Goal: Use online tool/utility

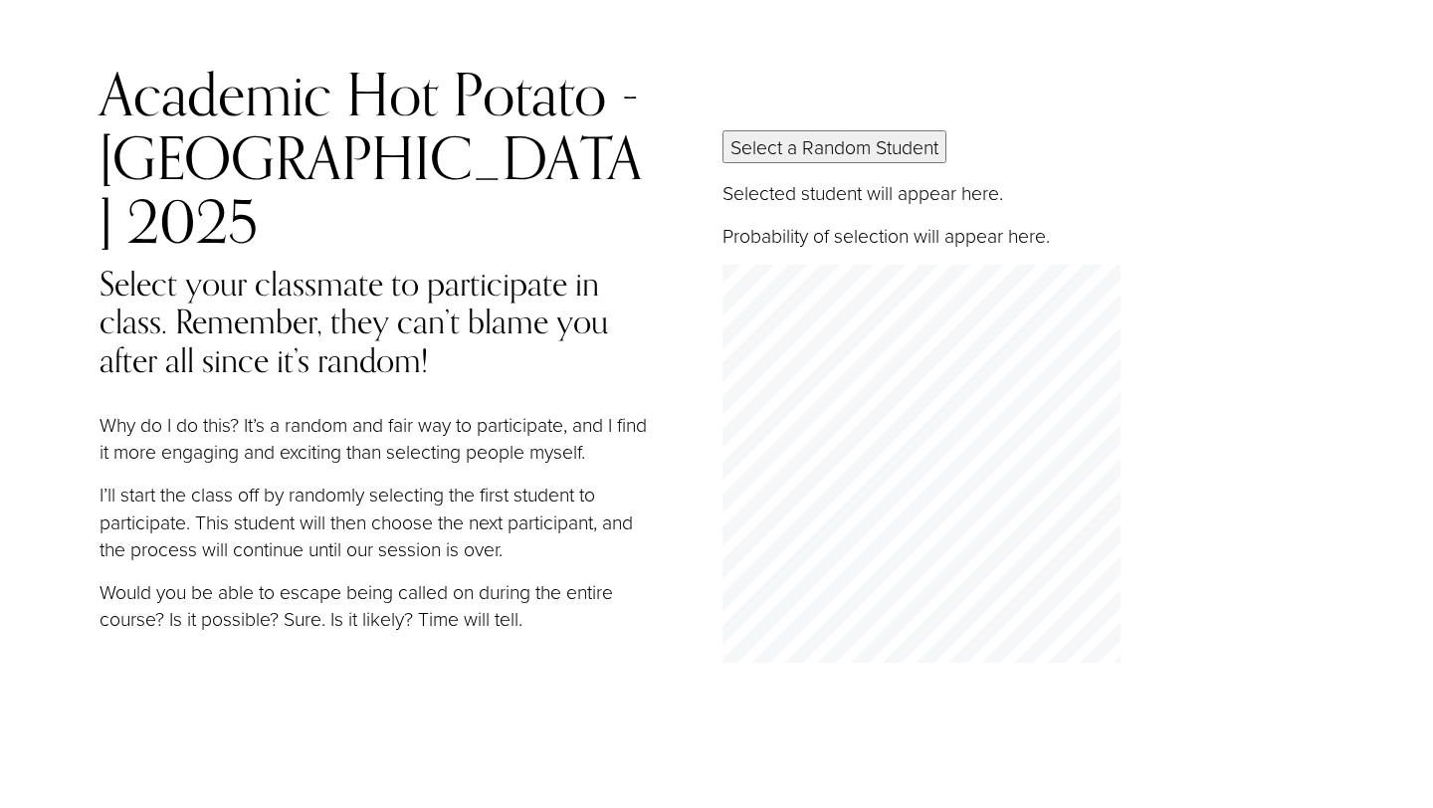
scroll to position [34, 0]
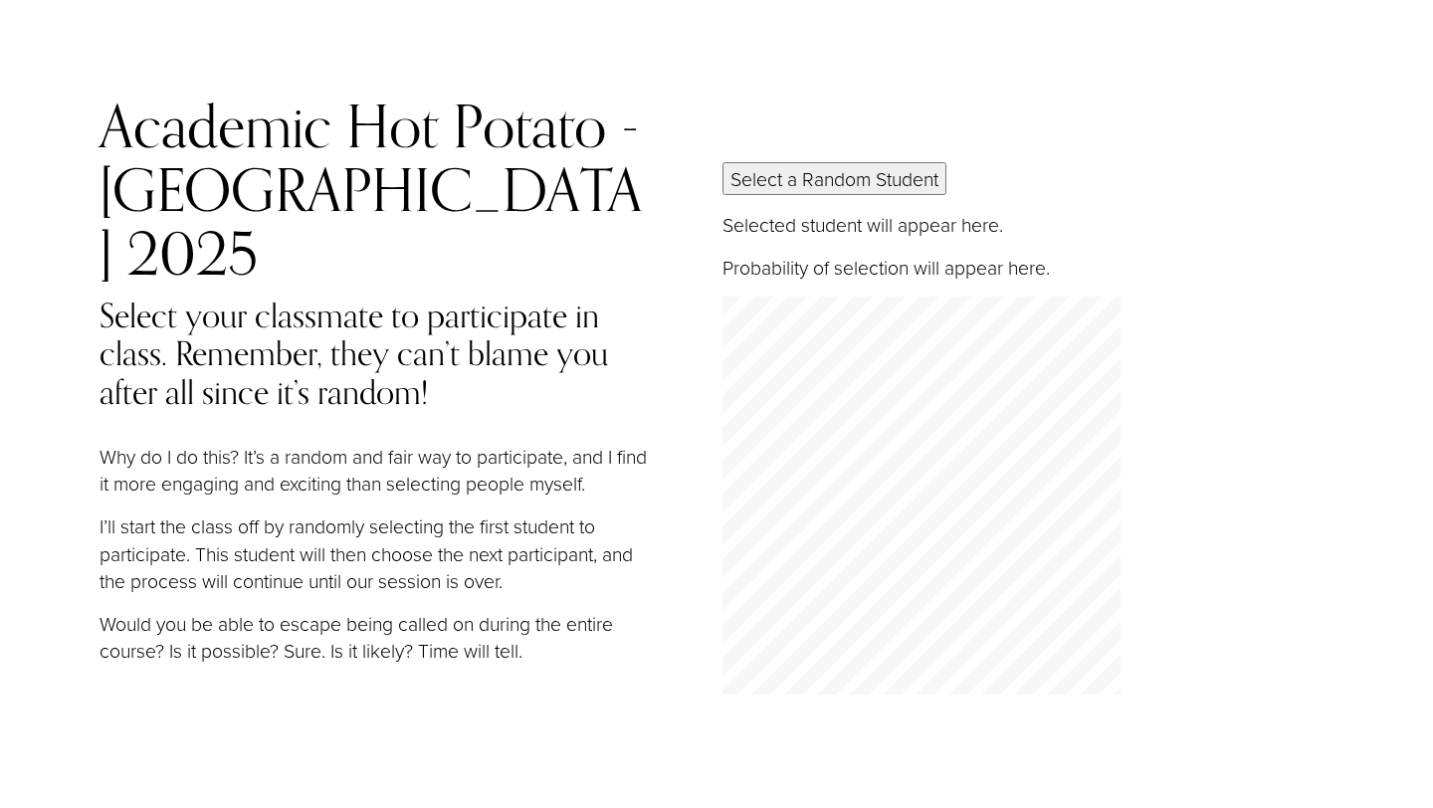
click at [820, 162] on button "Select a Random Student" at bounding box center [835, 178] width 224 height 33
